Goal: Task Accomplishment & Management: Manage account settings

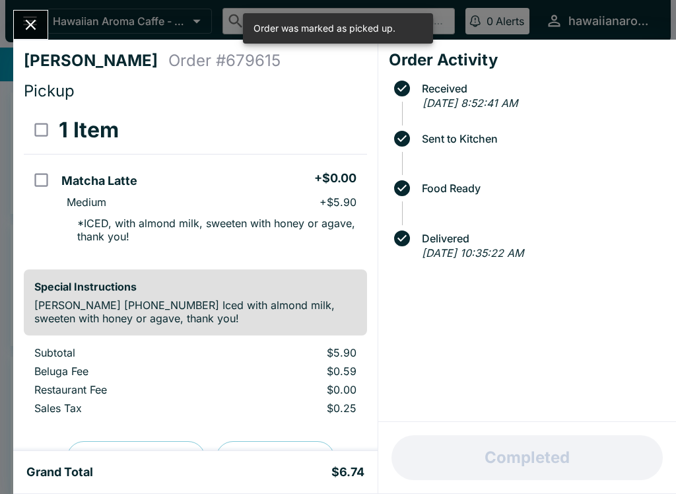
scroll to position [75, 0]
click at [47, 22] on button "Close" at bounding box center [31, 25] width 34 height 28
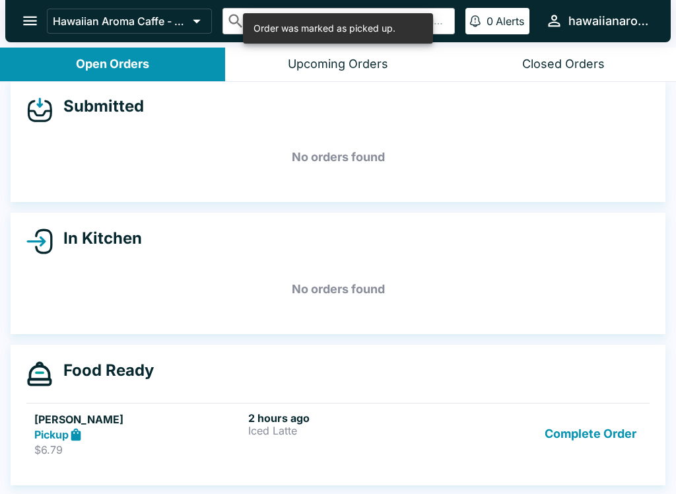
click at [584, 411] on button "Complete Order" at bounding box center [590, 434] width 102 height 46
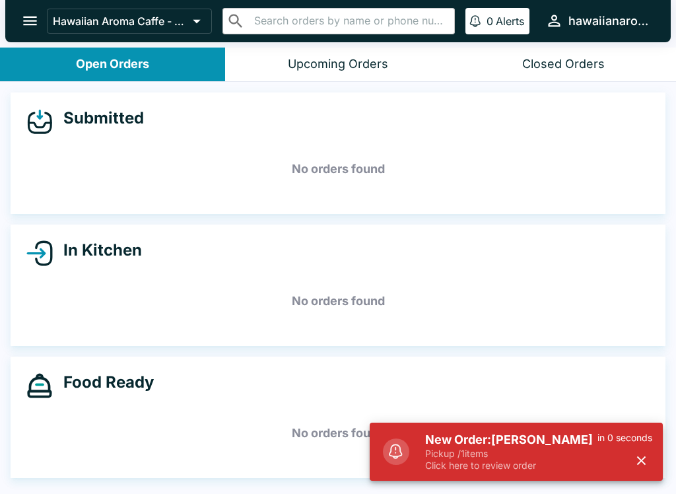
scroll to position [12, 0]
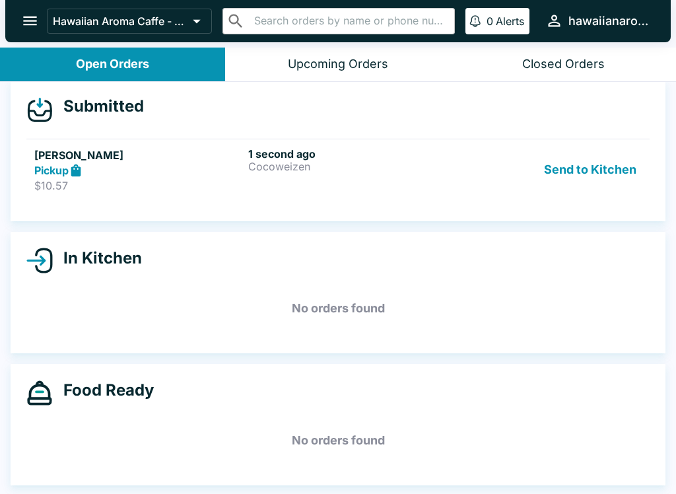
click at [452, 174] on div "1 second ago Cocoweizen" at bounding box center [352, 170] width 209 height 46
click at [453, 182] on div "1 minute ago Cocoweizen" at bounding box center [352, 170] width 209 height 46
click at [423, 185] on div "1 minute ago Cocoweizen" at bounding box center [352, 170] width 209 height 46
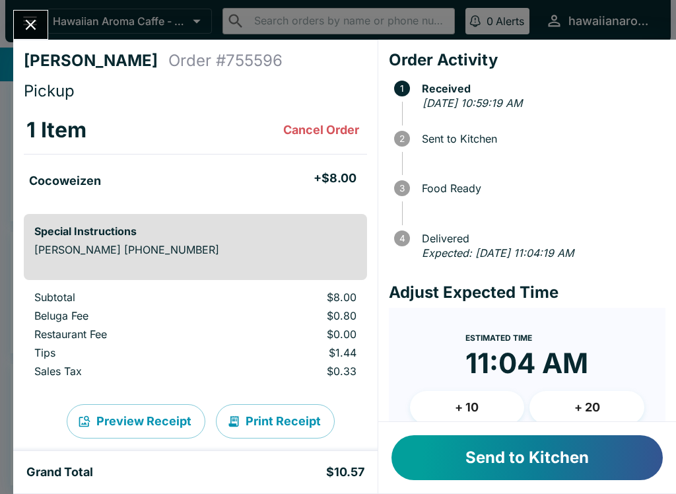
click at [331, 180] on div "1 minute ago Cocoweizen" at bounding box center [352, 170] width 209 height 46
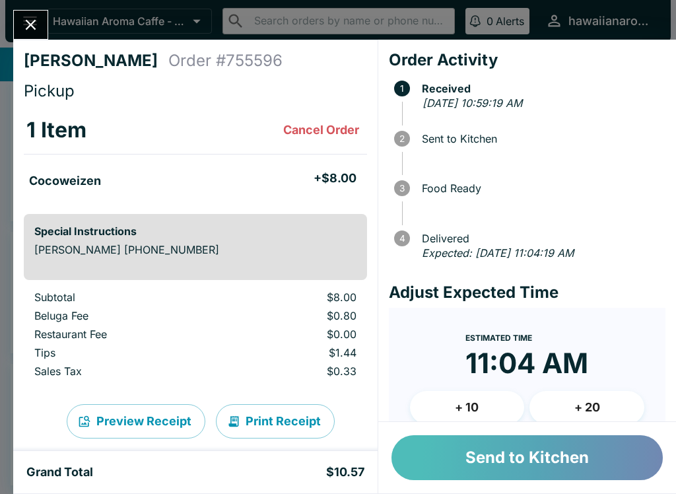
click at [481, 462] on button "Send to Kitchen" at bounding box center [527, 457] width 271 height 45
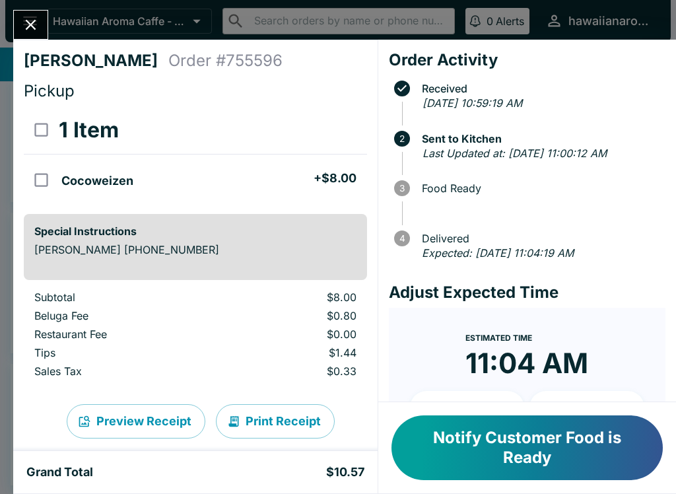
click at [469, 444] on button "Notify Customer Food is Ready" at bounding box center [527, 447] width 271 height 65
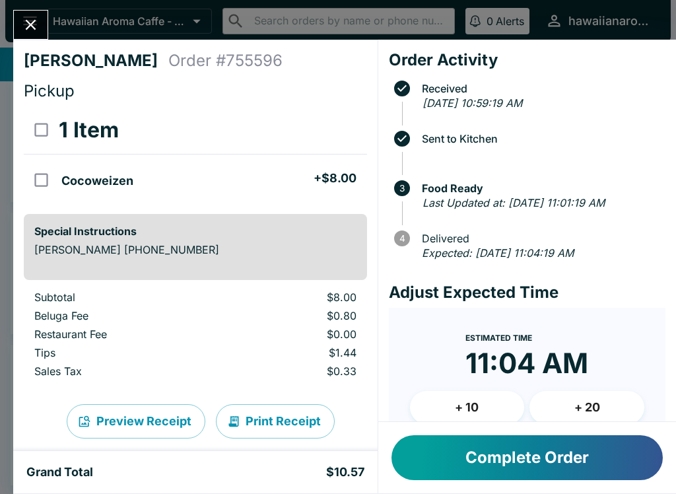
click at [560, 451] on button "Complete Order" at bounding box center [527, 457] width 271 height 45
